Goal: Task Accomplishment & Management: Manage account settings

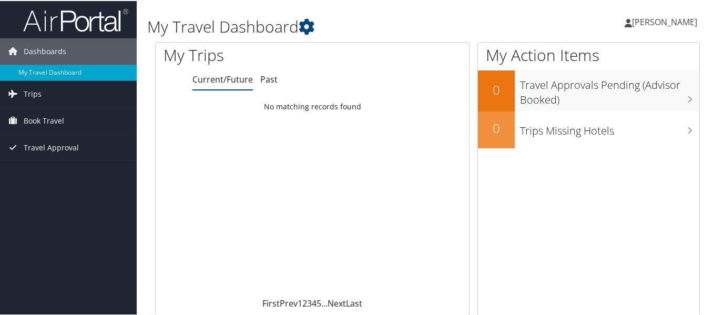
click at [656, 21] on span "[PERSON_NAME]" at bounding box center [664, 21] width 65 height 12
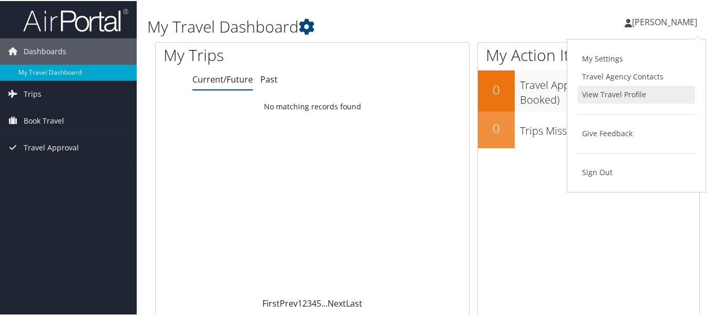
click at [612, 90] on link "View Travel Profile" at bounding box center [636, 94] width 117 height 18
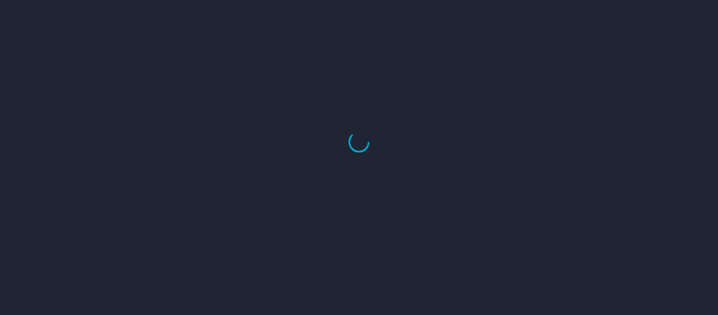
select select "US"
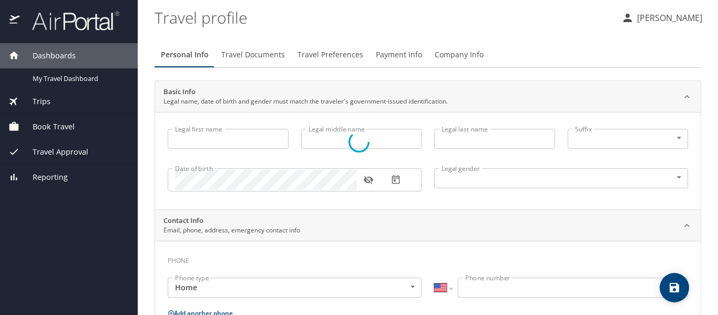
type input "[PERSON_NAME]"
type input "DABOVAL"
type input "Undisclosed"
select select "US"
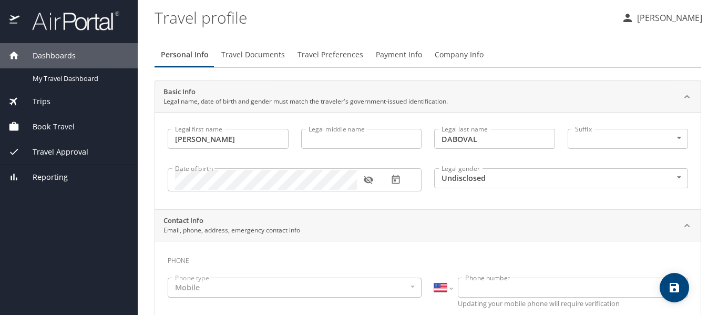
select select "US"
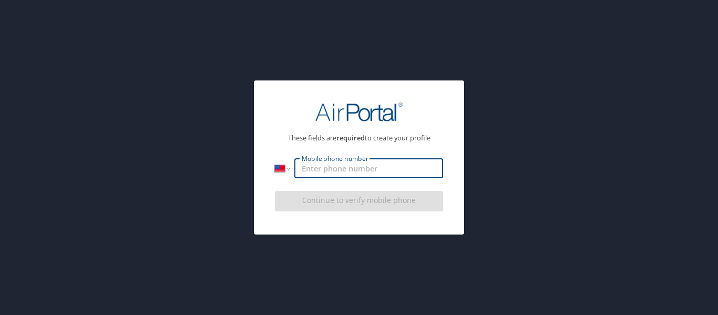
click at [342, 164] on input "Mobile phone number" at bounding box center [368, 168] width 149 height 20
type input "[PHONE_NUMBER]"
click at [354, 203] on div "Continue to verify mobile phone" at bounding box center [359, 204] width 168 height 35
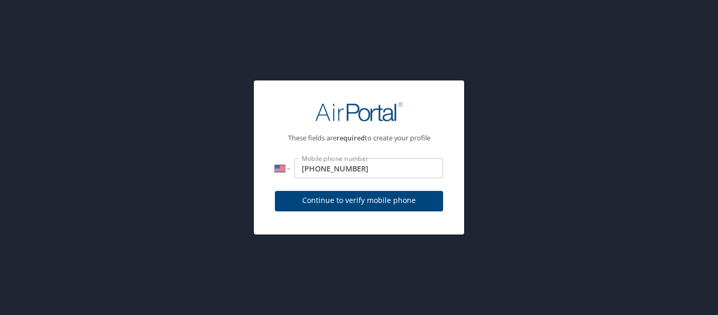
click at [354, 203] on span "Continue to verify mobile phone" at bounding box center [358, 200] width 151 height 13
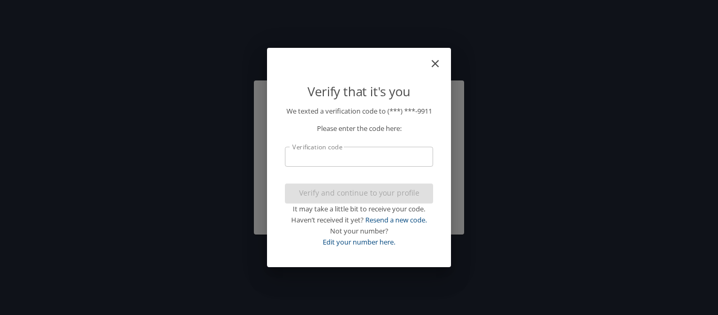
click at [299, 160] on input "Verification code" at bounding box center [359, 157] width 148 height 20
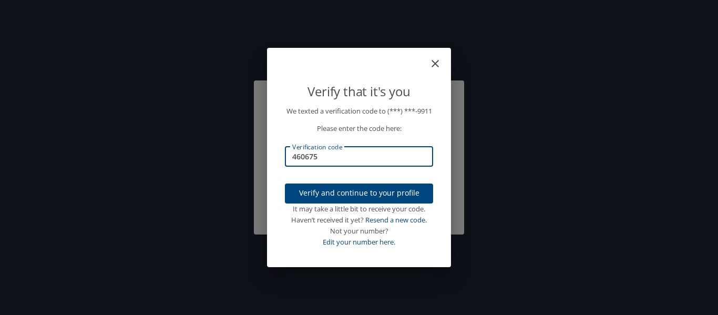
type input "460675"
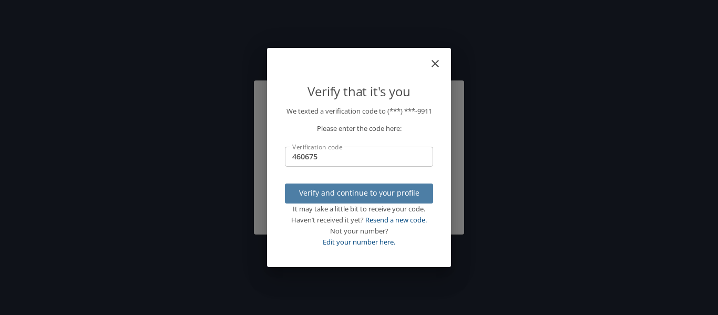
click at [336, 200] on span "Verify and continue to your profile" at bounding box center [358, 193] width 131 height 13
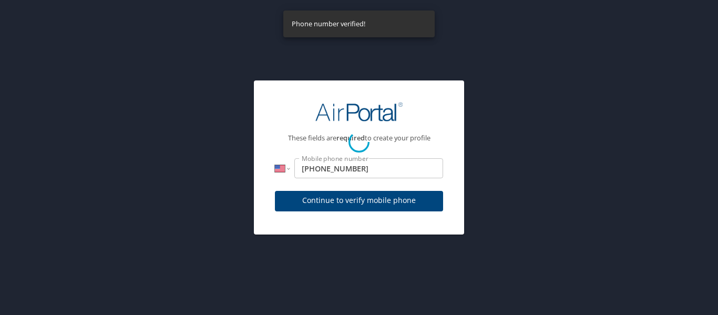
select select "US"
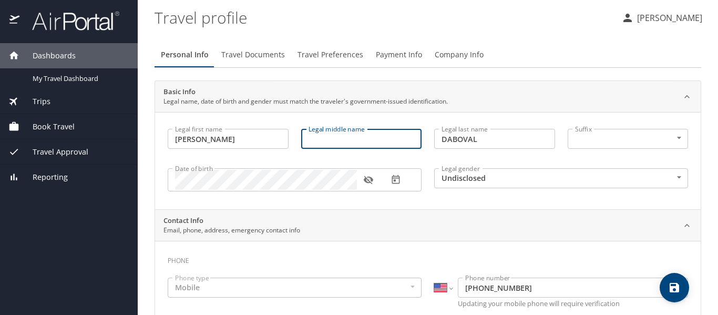
click at [329, 139] on input "Legal middle name" at bounding box center [361, 139] width 121 height 20
type input "Manette"
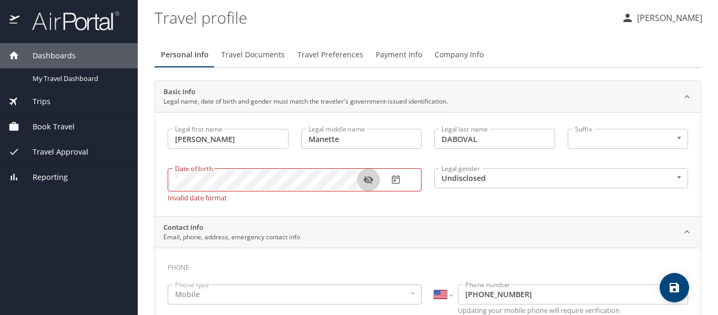
click at [371, 178] on icon "button" at bounding box center [367, 180] width 9 height 8
click at [371, 178] on icon "button" at bounding box center [367, 180] width 9 height 7
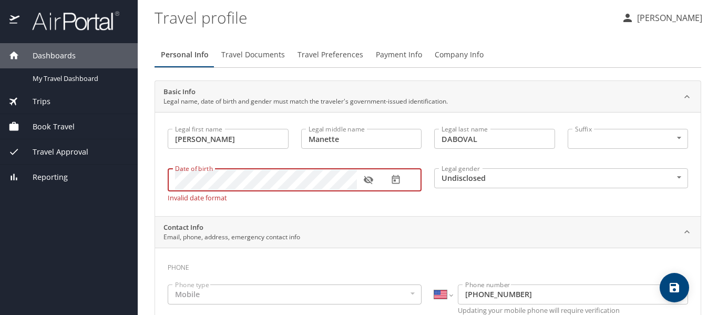
click at [371, 183] on icon "button" at bounding box center [367, 180] width 9 height 8
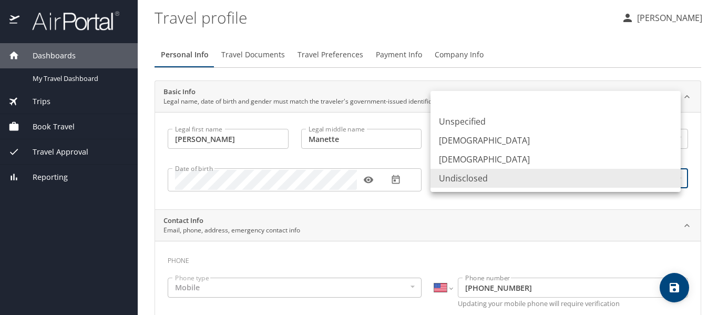
click at [672, 177] on body "Dashboards My Travel Dashboard Trips Current / Future Trips Past Trips Trips Mi…" at bounding box center [359, 157] width 718 height 315
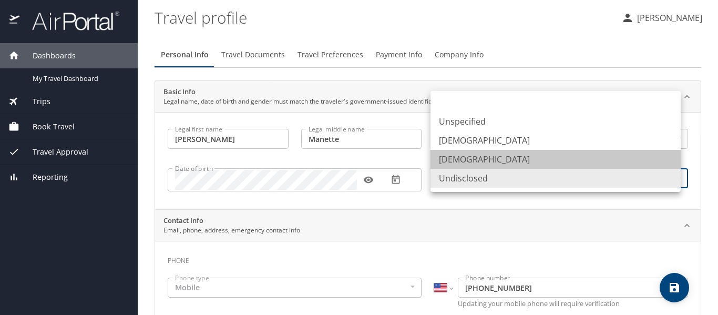
click at [468, 158] on li "[DEMOGRAPHIC_DATA]" at bounding box center [556, 159] width 250 height 19
type input "[DEMOGRAPHIC_DATA]"
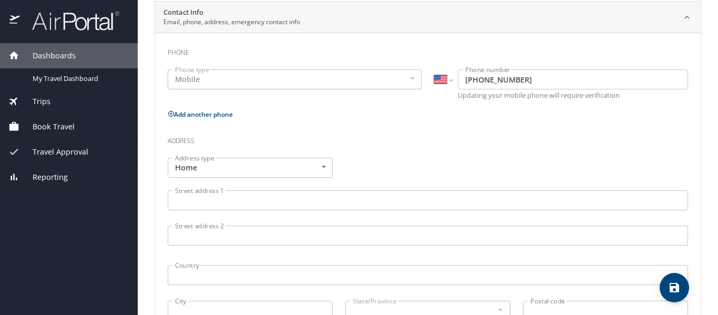
scroll to position [225, 0]
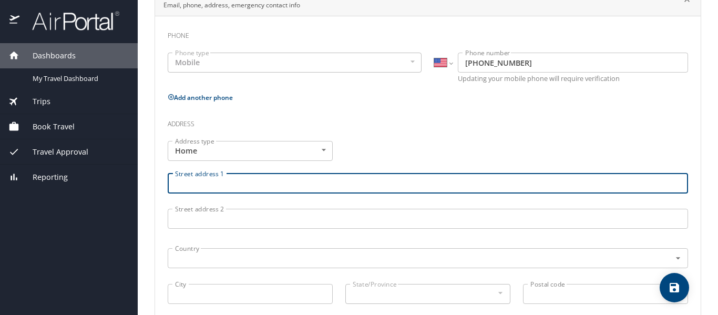
click at [230, 185] on input "Street address 1" at bounding box center [428, 183] width 520 height 20
click at [673, 257] on icon "Open" at bounding box center [678, 258] width 11 height 11
type input "[STREET_ADDRESS][PERSON_NAME]"
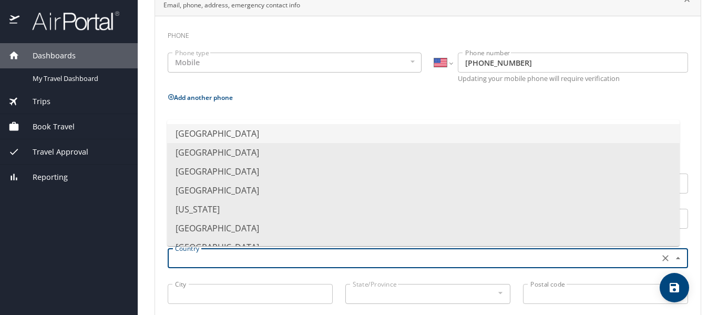
click at [339, 134] on li "[GEOGRAPHIC_DATA]" at bounding box center [423, 133] width 513 height 19
type input "[GEOGRAPHIC_DATA]"
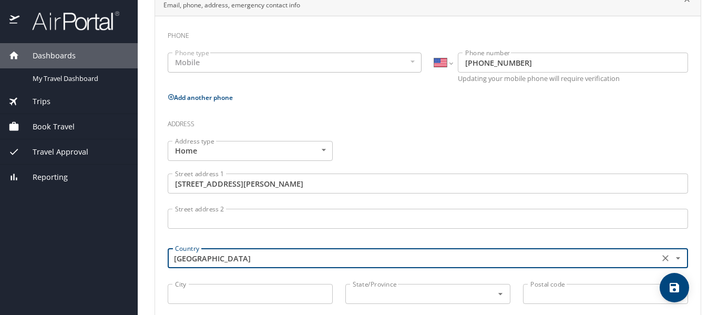
click at [231, 290] on input "City" at bounding box center [250, 294] width 165 height 20
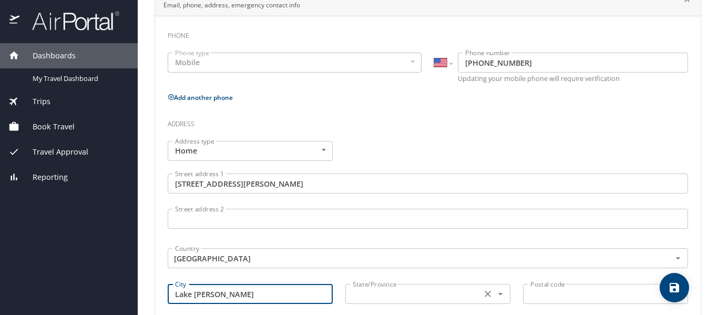
type input "Lake [PERSON_NAME]"
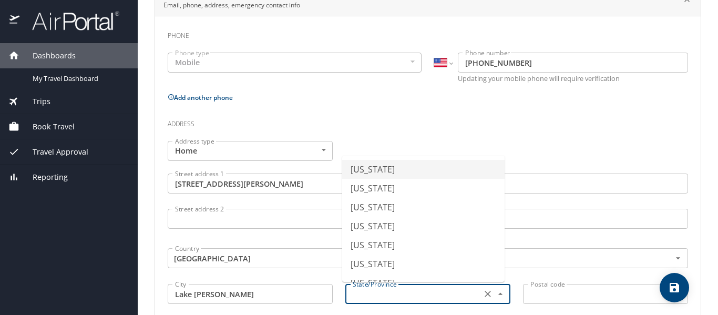
click at [374, 292] on input "text" at bounding box center [413, 294] width 128 height 14
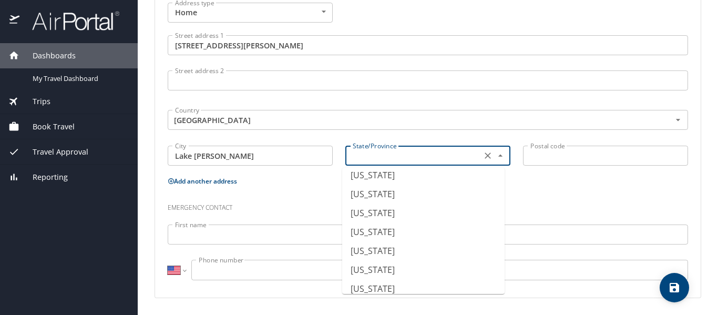
scroll to position [276, 0]
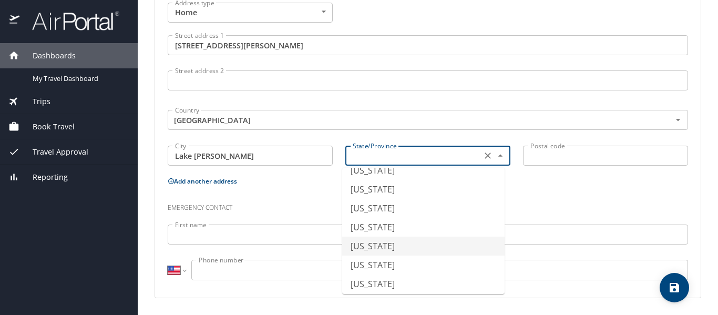
click at [405, 242] on li "[US_STATE]" at bounding box center [423, 246] width 162 height 19
type input "[US_STATE]"
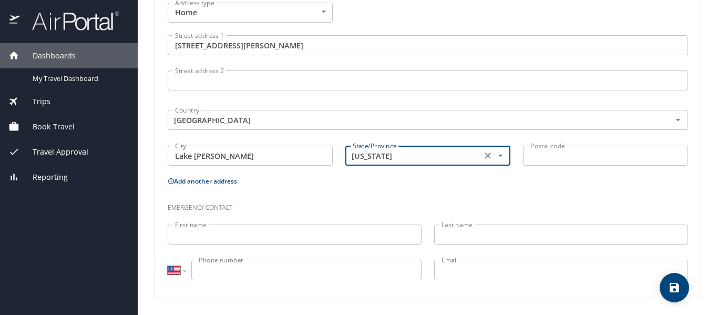
click at [531, 156] on input "Postal code" at bounding box center [605, 156] width 165 height 20
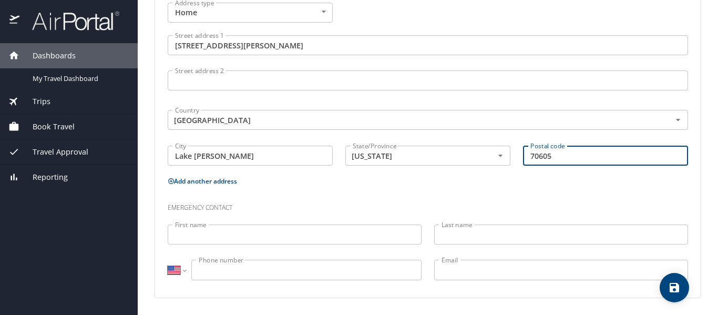
type input "70605"
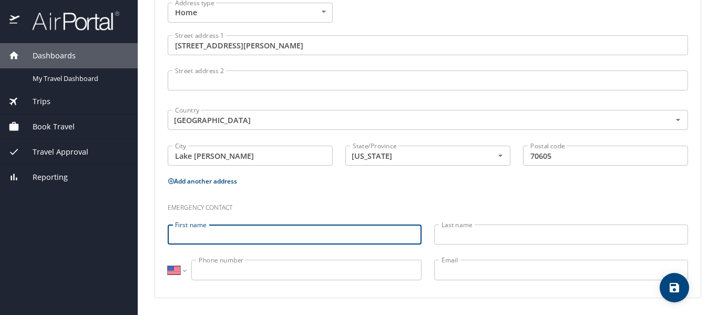
click at [239, 234] on input "First name" at bounding box center [295, 234] width 254 height 20
type input "[PERSON_NAME]"
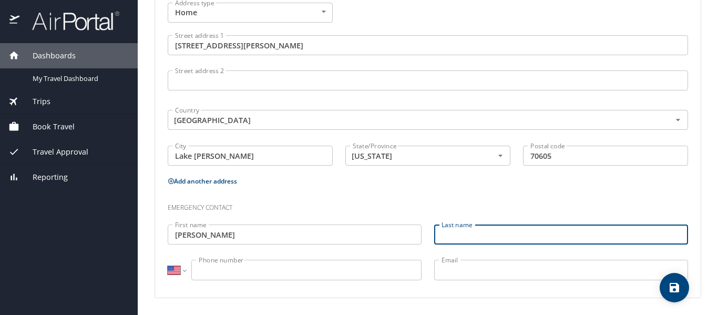
click at [456, 242] on input "Last name" at bounding box center [561, 234] width 254 height 20
type input "Daboval"
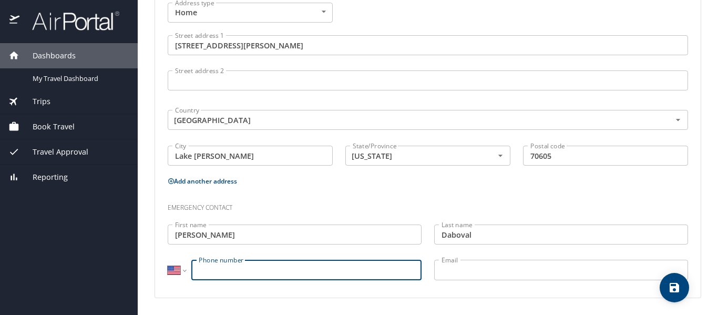
click at [224, 265] on input "Phone number" at bounding box center [306, 270] width 230 height 20
type input "[PHONE_NUMBER]"
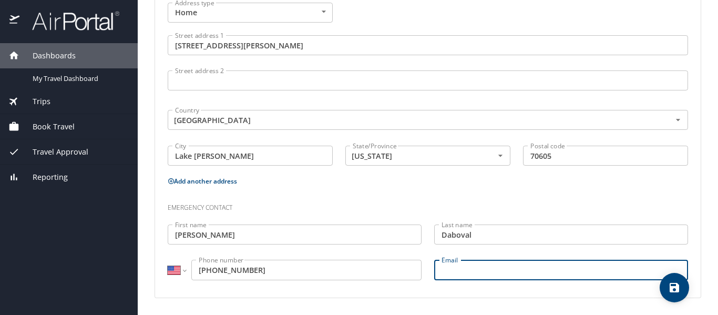
click at [469, 272] on input "Email" at bounding box center [561, 270] width 254 height 20
type input "[EMAIL_ADDRESS][DOMAIN_NAME]"
click at [678, 288] on icon "save" at bounding box center [674, 287] width 9 height 9
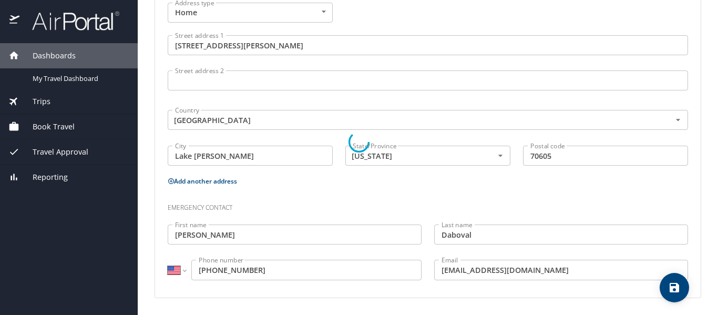
select select "US"
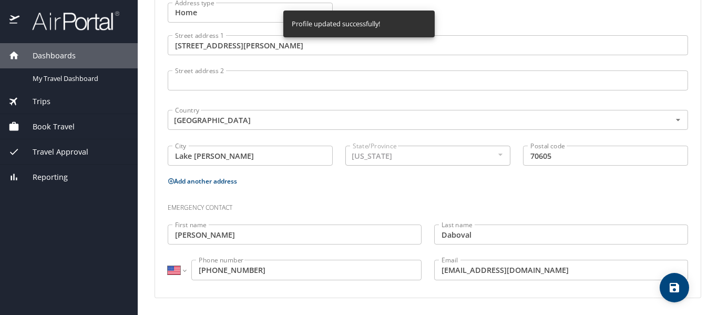
select select "US"
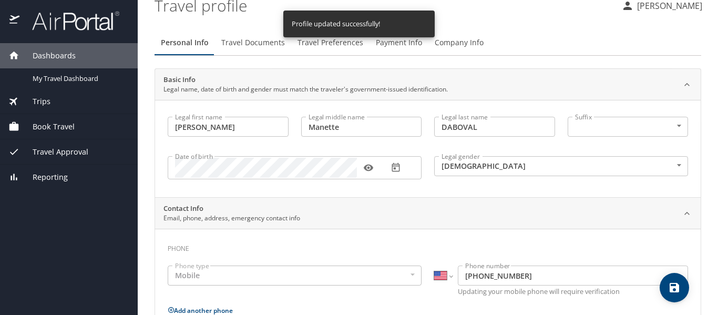
scroll to position [0, 0]
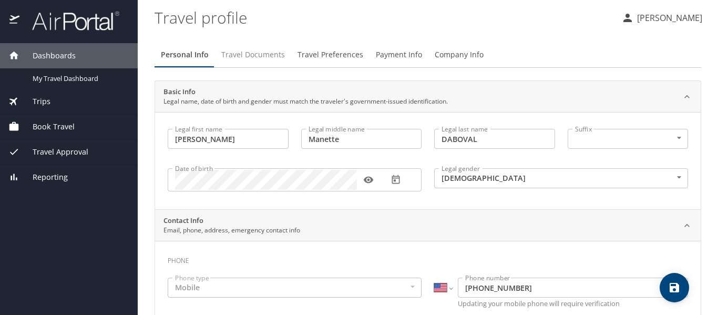
click at [275, 56] on span "Travel Documents" at bounding box center [253, 54] width 64 height 13
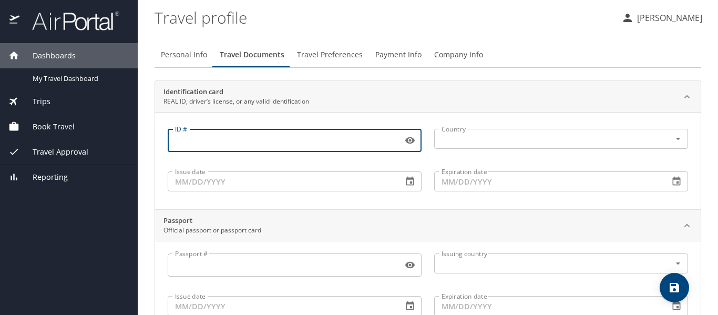
click at [210, 136] on input "ID #" at bounding box center [283, 140] width 231 height 20
type input "003417125"
click at [444, 133] on input "text" at bounding box center [545, 139] width 217 height 14
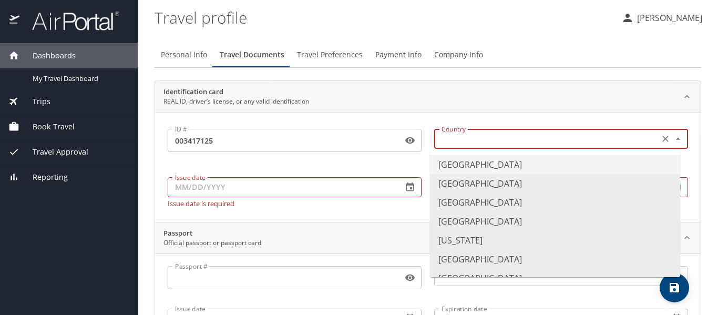
click at [468, 163] on li "[GEOGRAPHIC_DATA]" at bounding box center [555, 164] width 250 height 19
type input "[GEOGRAPHIC_DATA]"
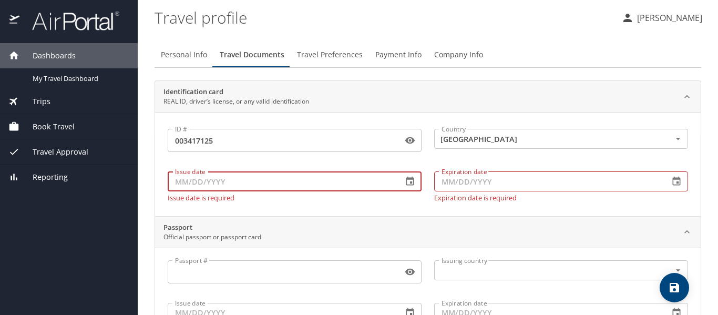
click at [219, 186] on input "Issue date" at bounding box center [281, 181] width 227 height 20
type input "[DATE]"
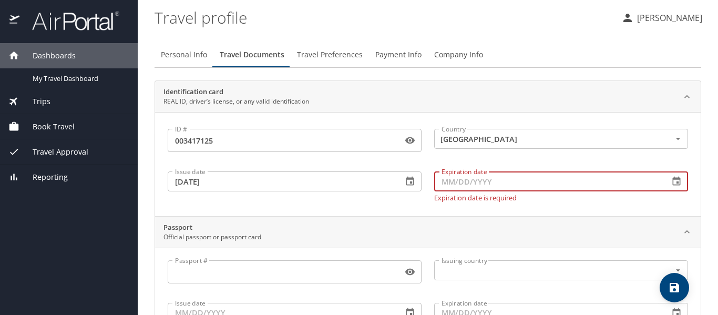
click at [454, 187] on input "Expiration date" at bounding box center [547, 181] width 227 height 20
type input "[DATE]"
click at [201, 267] on input "Passport #" at bounding box center [283, 272] width 231 height 20
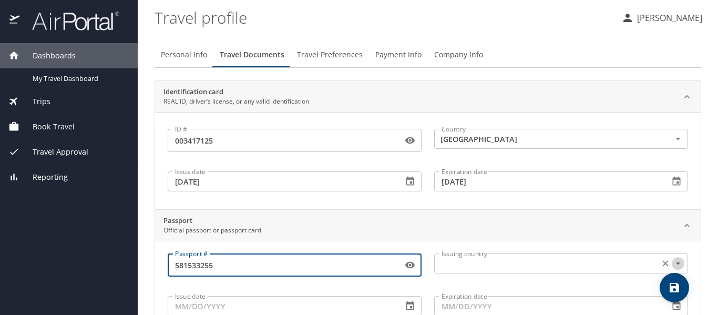
click at [673, 262] on icon "Open" at bounding box center [678, 263] width 11 height 11
type input "581533255"
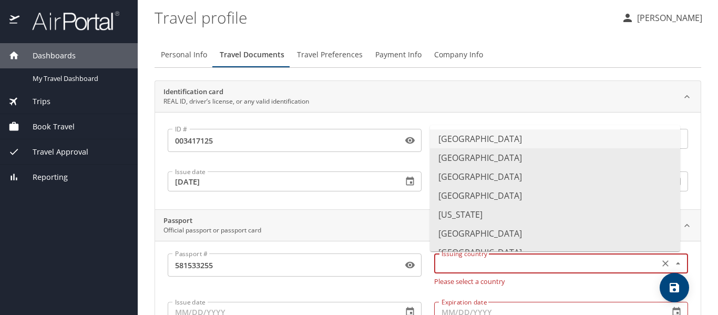
click at [505, 135] on li "[GEOGRAPHIC_DATA]" at bounding box center [555, 138] width 250 height 19
type input "[GEOGRAPHIC_DATA]"
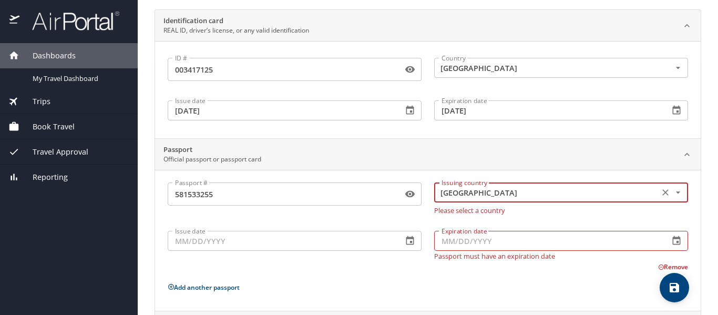
scroll to position [94, 0]
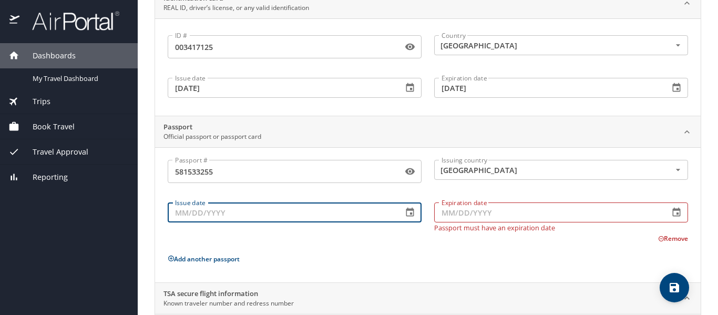
click at [274, 217] on input "Issue date" at bounding box center [281, 212] width 227 height 20
type input "[DATE]"
click at [443, 213] on input "Expiration date" at bounding box center [547, 212] width 227 height 20
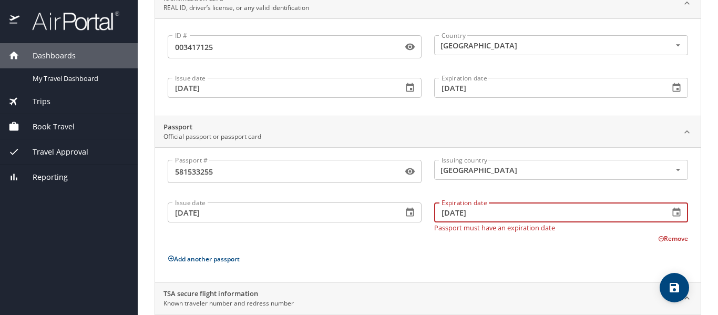
type input "[DATE]"
click at [414, 238] on div "Passport # [PASSPORT] Passport # Issuing country [GEOGRAPHIC_DATA] Issuing coun…" at bounding box center [428, 217] width 520 height 114
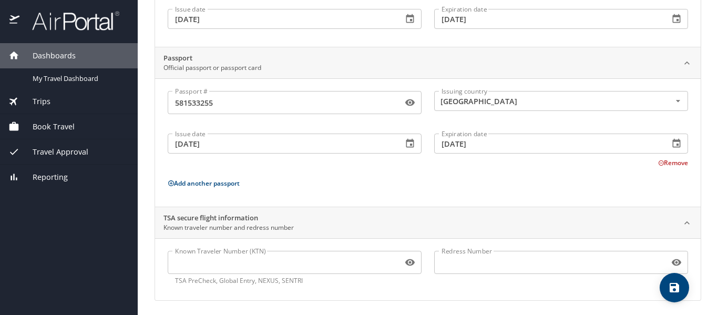
scroll to position [165, 0]
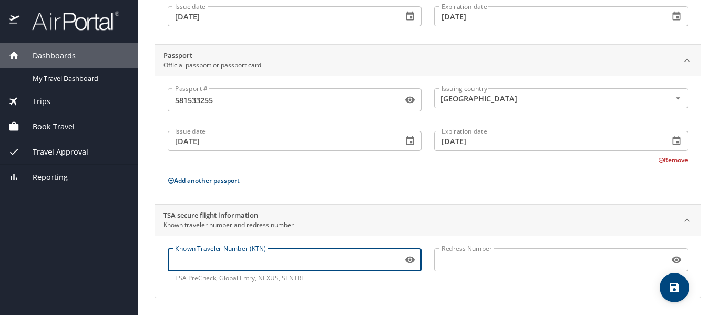
click at [237, 266] on input "Known Traveler Number (KTN)" at bounding box center [283, 260] width 231 height 20
type input "TT12tV87N"
click at [456, 259] on input "Redress Number" at bounding box center [549, 260] width 231 height 20
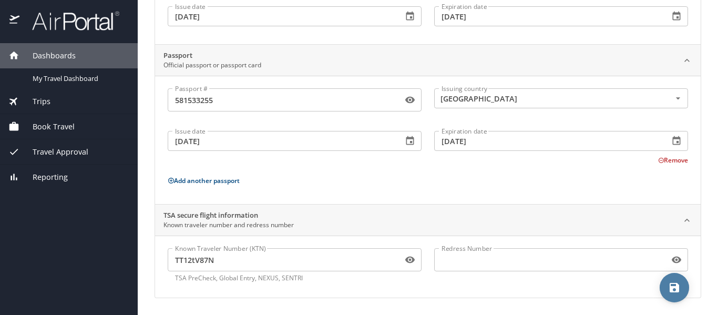
click at [672, 285] on icon "save" at bounding box center [674, 287] width 13 height 13
click at [63, 124] on span "Book Travel" at bounding box center [46, 127] width 55 height 12
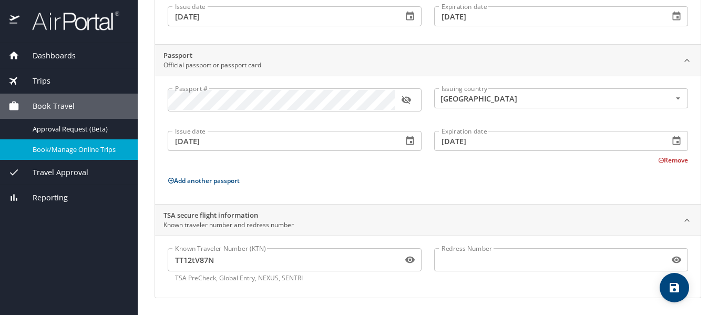
click at [75, 147] on span "Book/Manage Online Trips" at bounding box center [79, 150] width 93 height 10
